Goal: Task Accomplishment & Management: Manage account settings

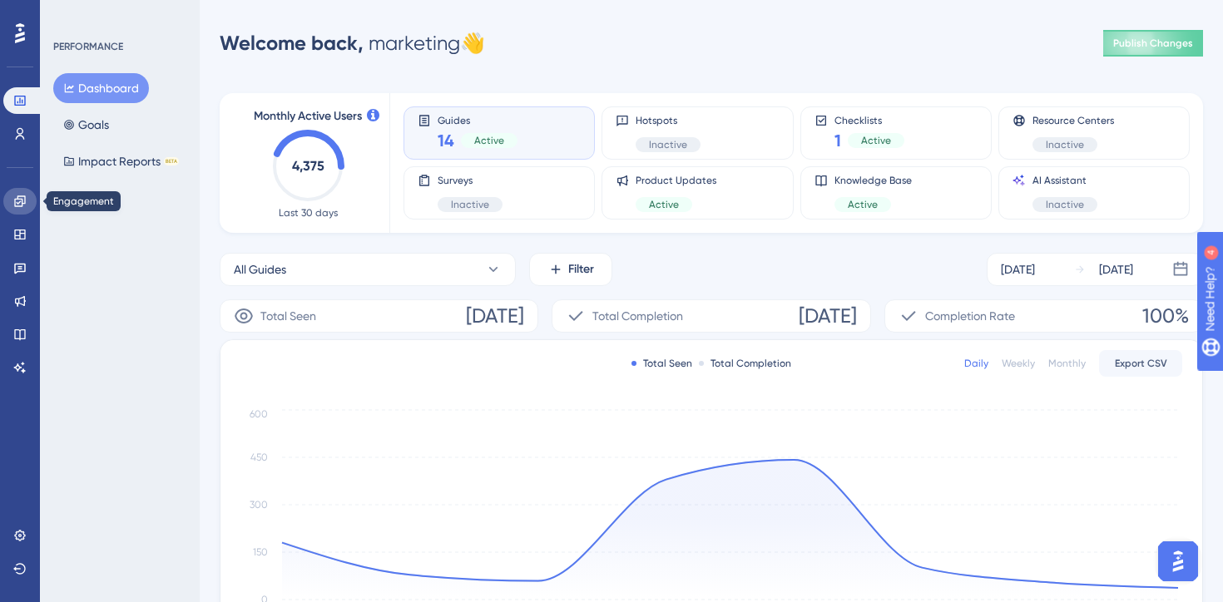
click at [12, 205] on link at bounding box center [19, 201] width 33 height 27
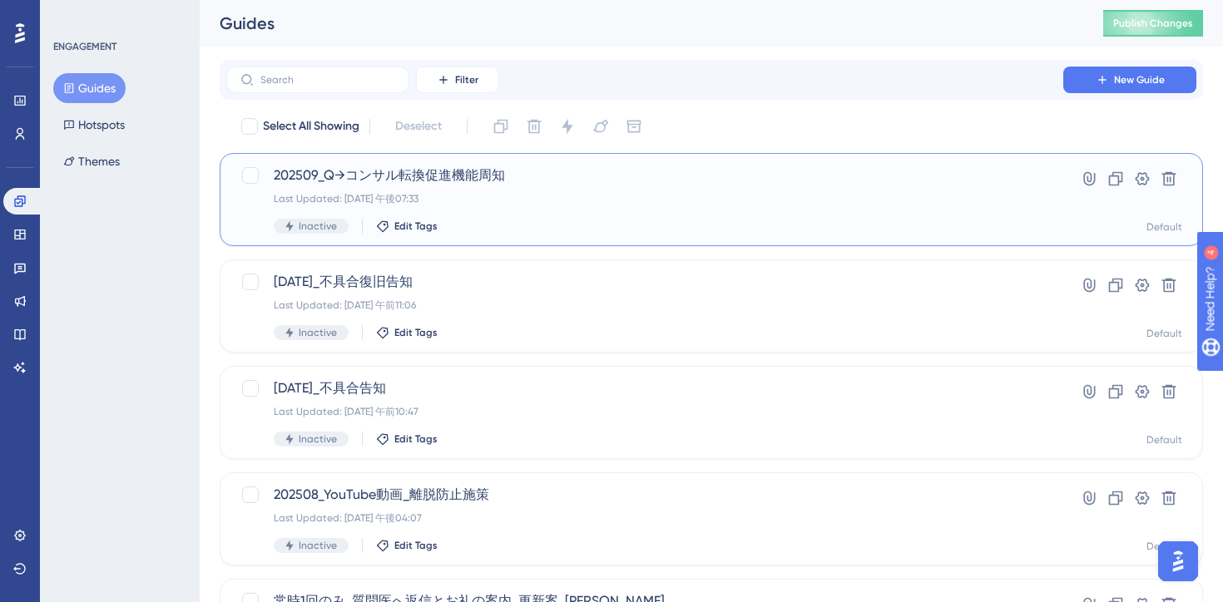
click at [546, 189] on div "202509_Q→コンサル転換促進機能周知 Last Updated: 2025年8月29日 午後07:33 Inactive Edit Tags" at bounding box center [645, 200] width 742 height 68
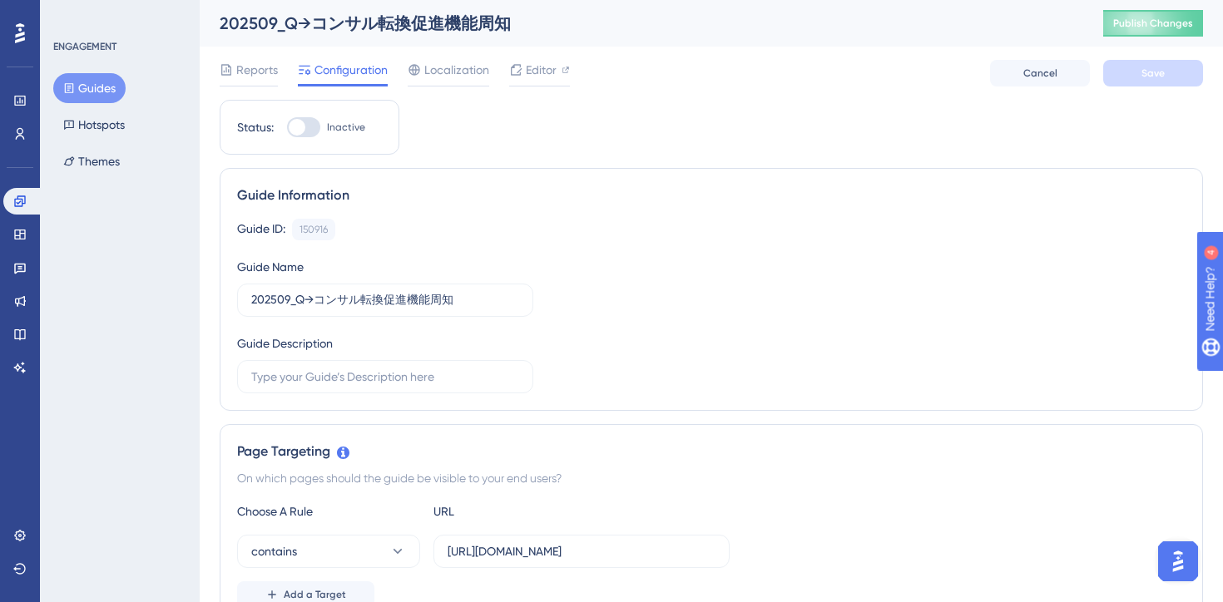
click at [307, 133] on div at bounding box center [303, 127] width 33 height 20
click at [287, 128] on input "Inactive" at bounding box center [286, 127] width 1 height 1
checkbox input "true"
click at [1154, 80] on button "Save" at bounding box center [1153, 73] width 100 height 27
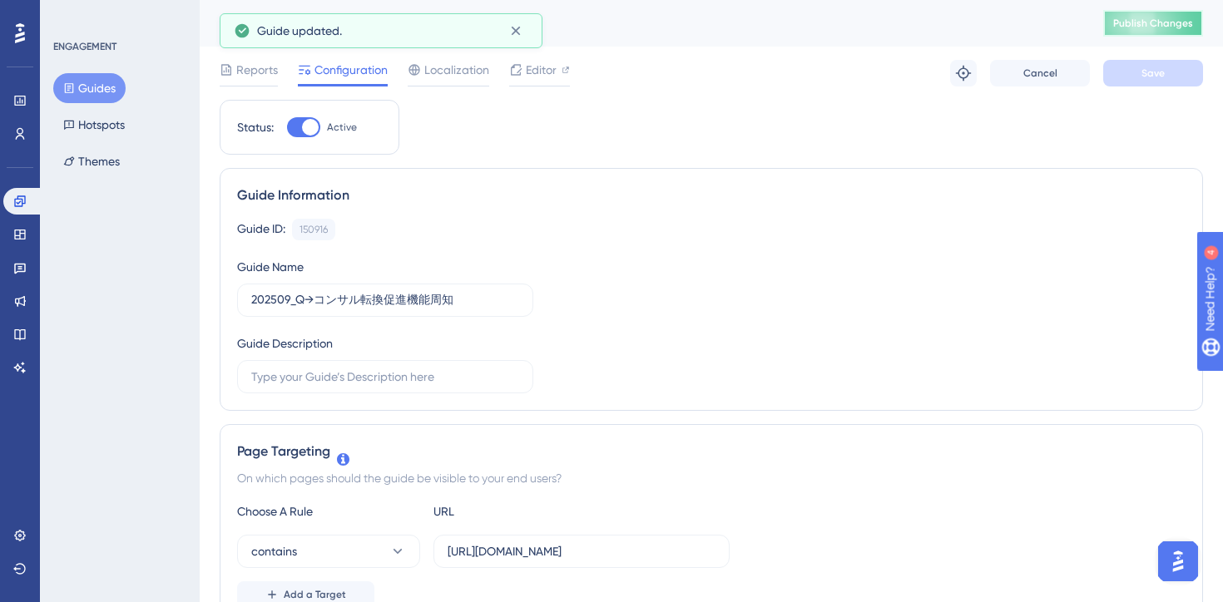
click at [1124, 30] on button "Publish Changes" at bounding box center [1153, 23] width 100 height 27
click at [608, 195] on div "Guide Information" at bounding box center [711, 195] width 948 height 20
